Goal: Find specific page/section: Find specific page/section

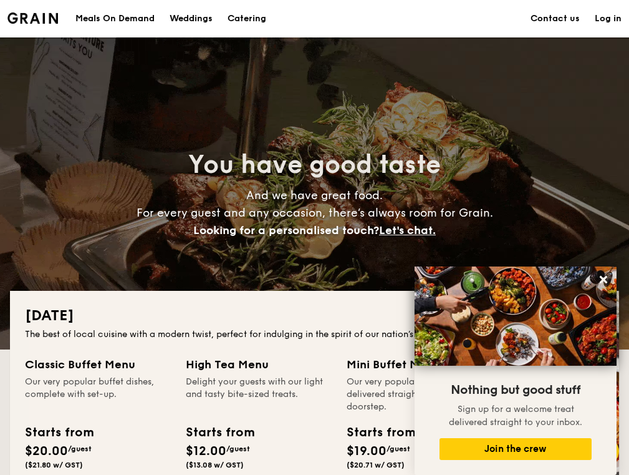
click at [242, 20] on h1 "Catering" at bounding box center [247, 18] width 39 height 37
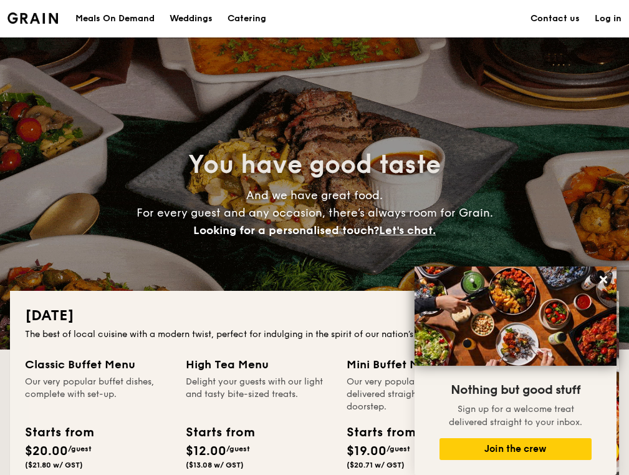
click at [246, 19] on h1 "Catering" at bounding box center [247, 18] width 39 height 37
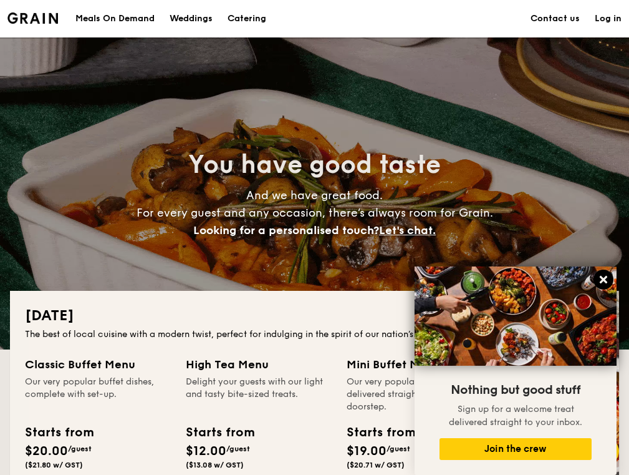
click at [607, 277] on icon at bounding box center [603, 279] width 11 height 11
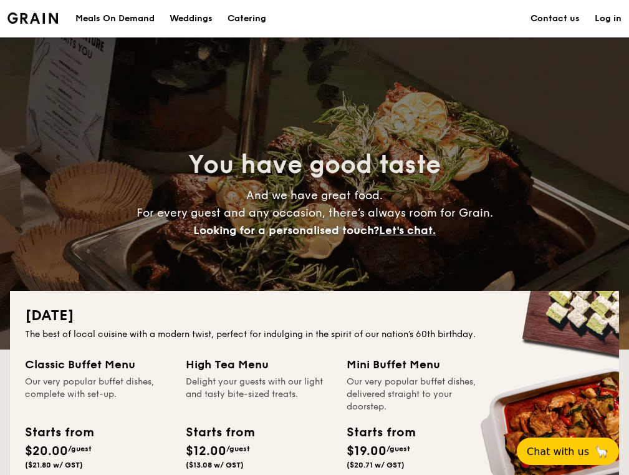
click at [252, 27] on h1 "Catering" at bounding box center [247, 18] width 39 height 37
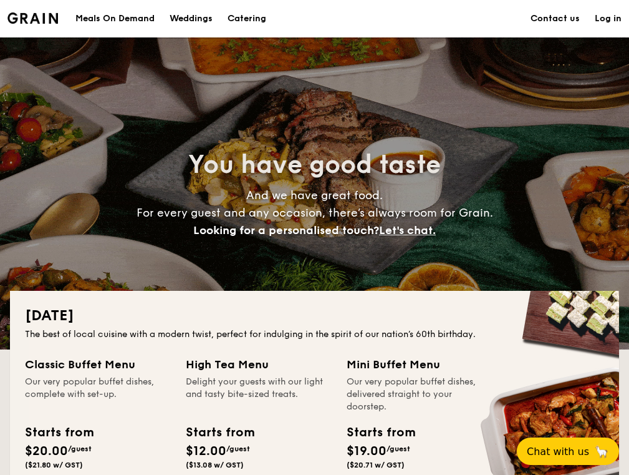
click at [257, 23] on h1 "Catering" at bounding box center [247, 18] width 39 height 37
click at [251, 16] on h1 "Catering" at bounding box center [247, 18] width 39 height 37
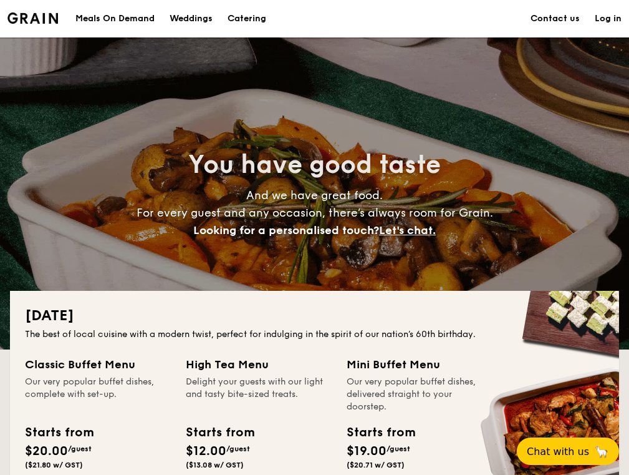
click at [128, 25] on div "Meals On Demand" at bounding box center [114, 18] width 79 height 37
click at [188, 26] on div "Weddings" at bounding box center [191, 18] width 43 height 37
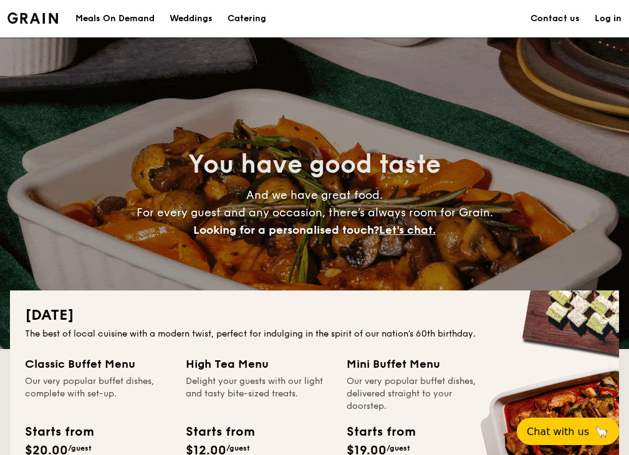
click at [251, 20] on h1 "Catering" at bounding box center [247, 18] width 39 height 37
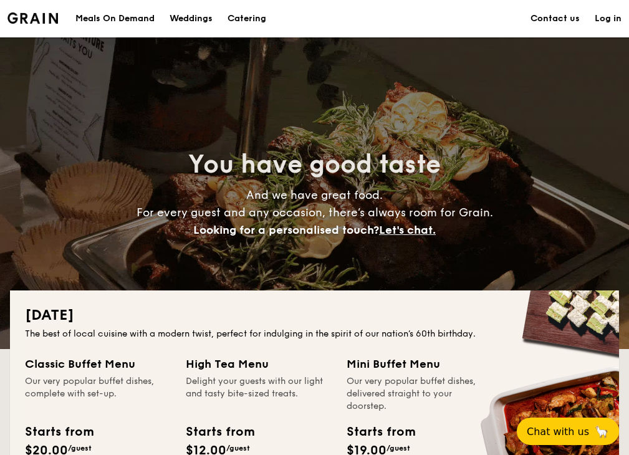
click at [250, 17] on h1 "Catering" at bounding box center [247, 18] width 39 height 37
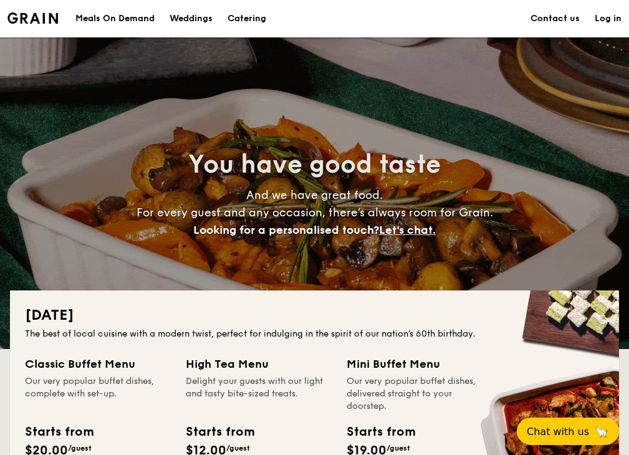
click at [250, 17] on h1 "Catering" at bounding box center [247, 18] width 39 height 37
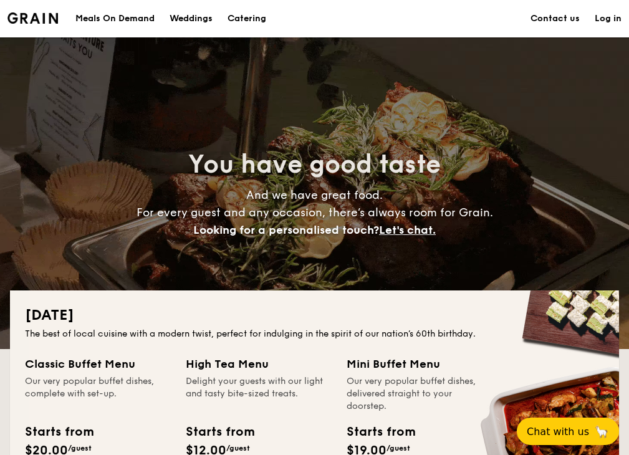
click at [250, 17] on h1 "Catering" at bounding box center [247, 18] width 39 height 37
